Goal: Task Accomplishment & Management: Manage account settings

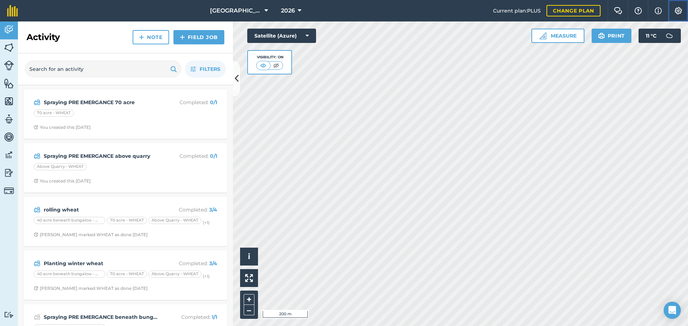
click at [680, 5] on button "Settings" at bounding box center [677, 10] width 20 height 21
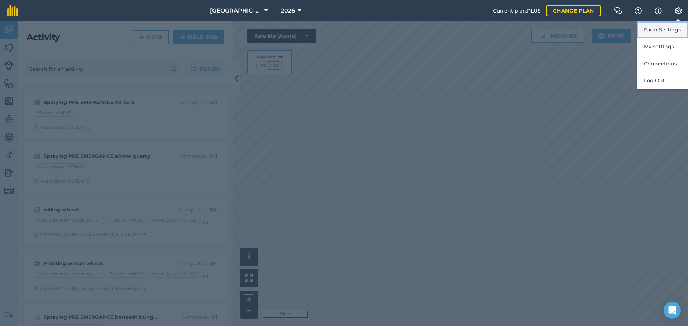
click at [671, 23] on button "Farm Settings" at bounding box center [661, 29] width 51 height 17
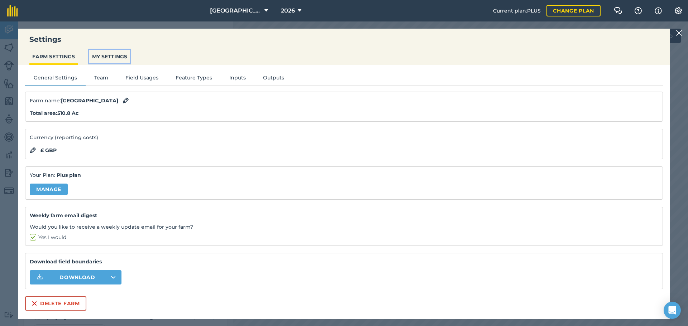
click at [100, 55] on button "MY SETTINGS" at bounding box center [109, 57] width 41 height 14
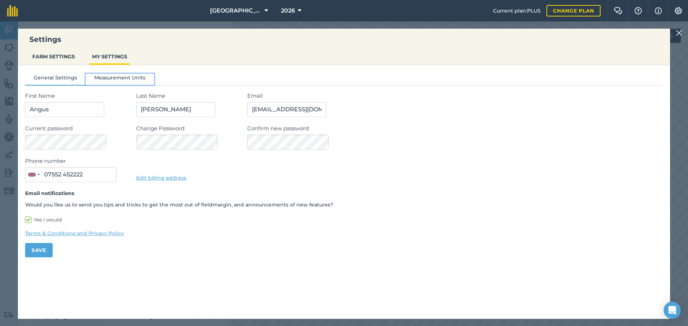
click at [112, 79] on button "Measurement Units" at bounding box center [120, 79] width 68 height 11
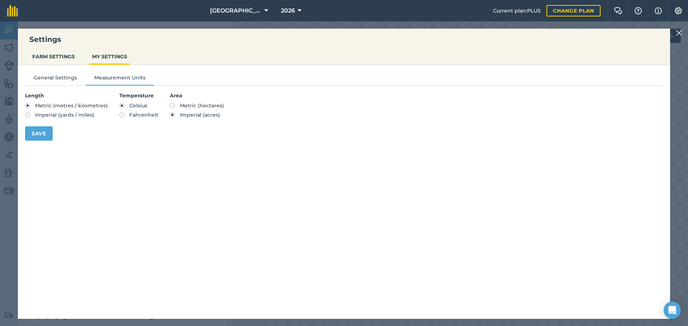
click at [170, 105] on label "Metric (hectares)" at bounding box center [197, 105] width 54 height 5
radio input "true"
radio input "false"
click at [25, 136] on button "Save" at bounding box center [39, 133] width 28 height 14
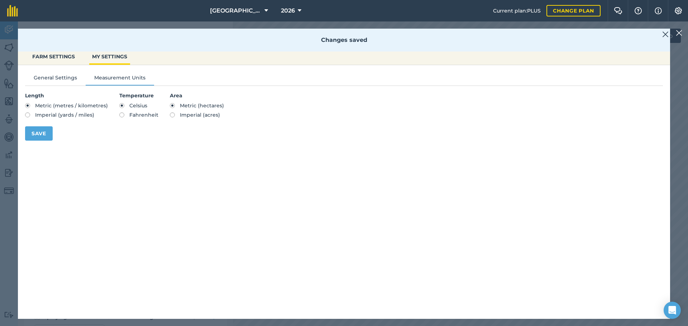
click at [12, 111] on div "Settings FARM SETTINGS MY SETTINGS Changes saved General Settings Measurement U…" at bounding box center [344, 173] width 688 height 305
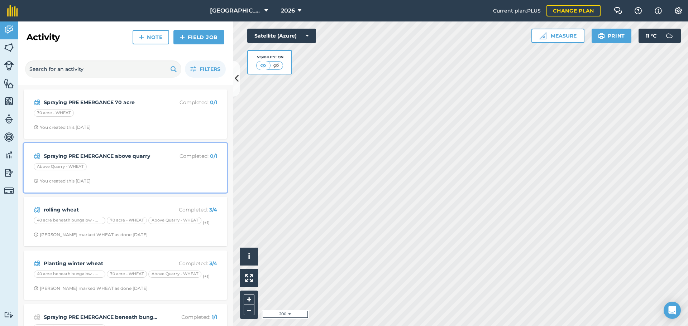
click at [112, 167] on div "Above Quarry - WHEAT" at bounding box center [125, 167] width 183 height 9
